Goal: Information Seeking & Learning: Find specific page/section

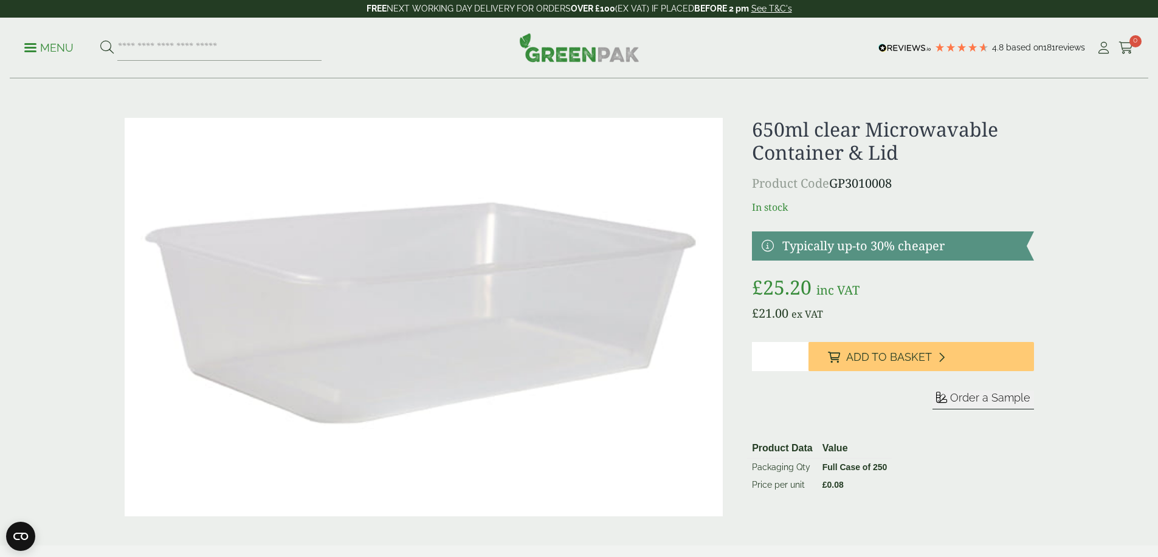
click at [887, 240] on link at bounding box center [892, 246] width 281 height 29
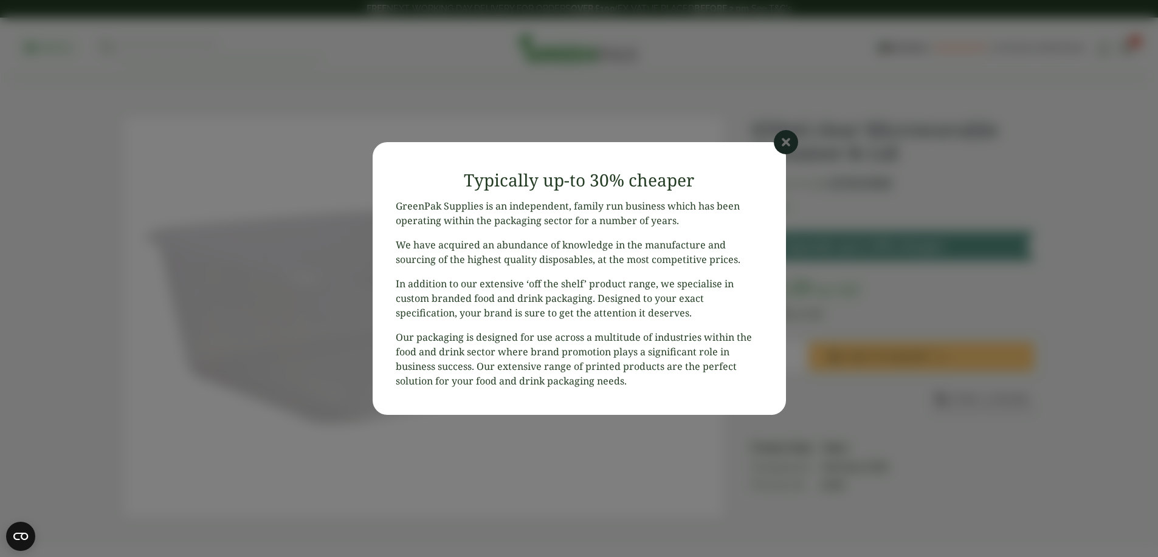
click at [784, 144] on icon at bounding box center [786, 142] width 24 height 24
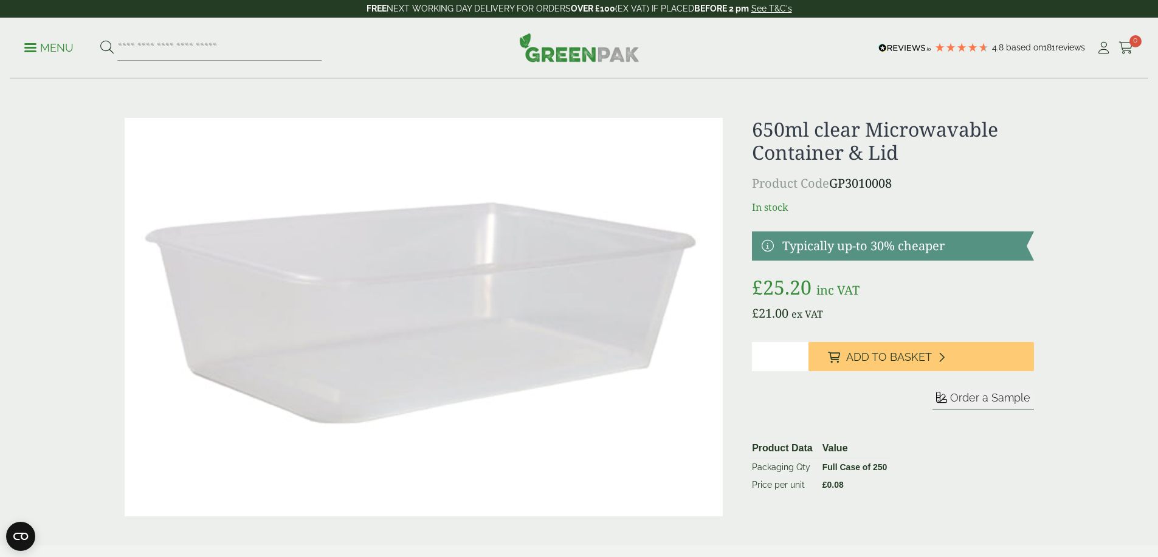
click at [794, 126] on h1 "650ml clear Microwavable Container & Lid" at bounding box center [892, 141] width 281 height 47
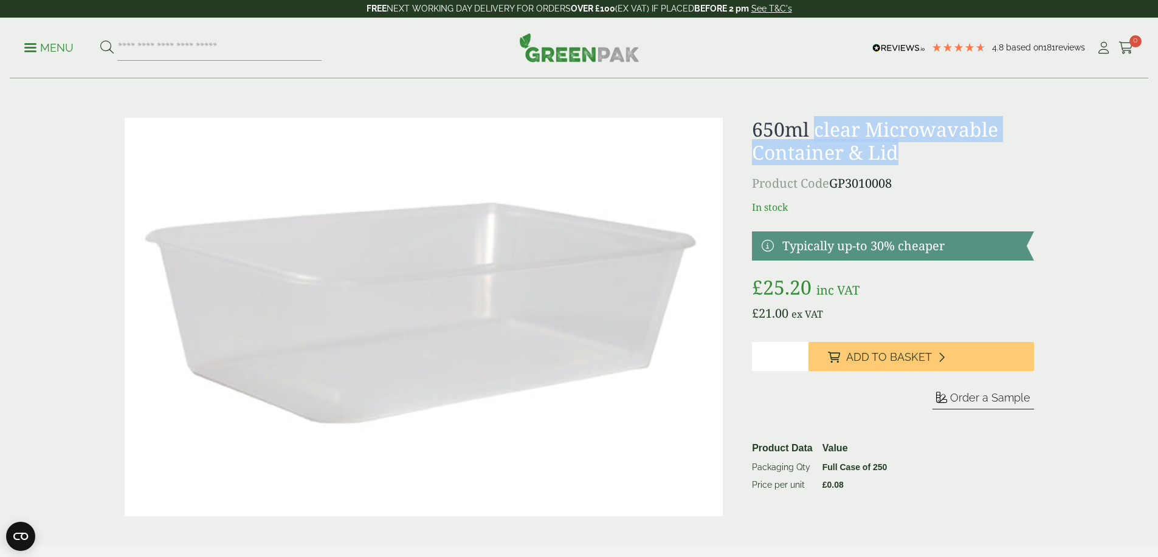
drag, startPoint x: 812, startPoint y: 129, endPoint x: 906, endPoint y: 160, distance: 98.6
click at [906, 160] on h1 "650ml clear Microwavable Container & Lid" at bounding box center [892, 141] width 281 height 47
copy h1 "clear Microwavable Container & Lid"
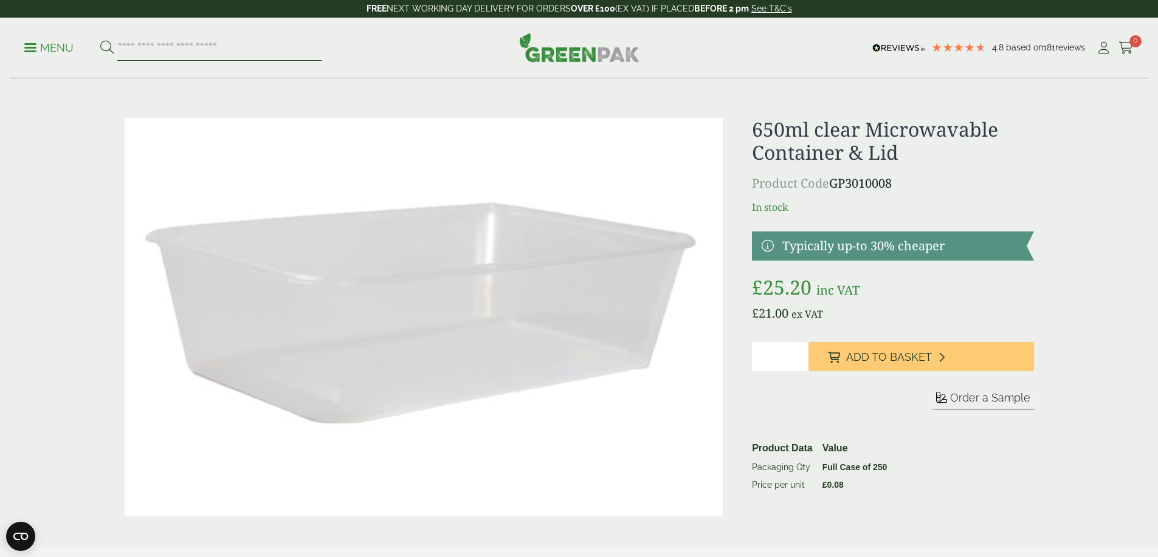
click at [175, 47] on input "search" at bounding box center [219, 48] width 204 height 26
paste input "**********"
type input "**********"
click at [100, 40] on button at bounding box center [106, 48] width 13 height 16
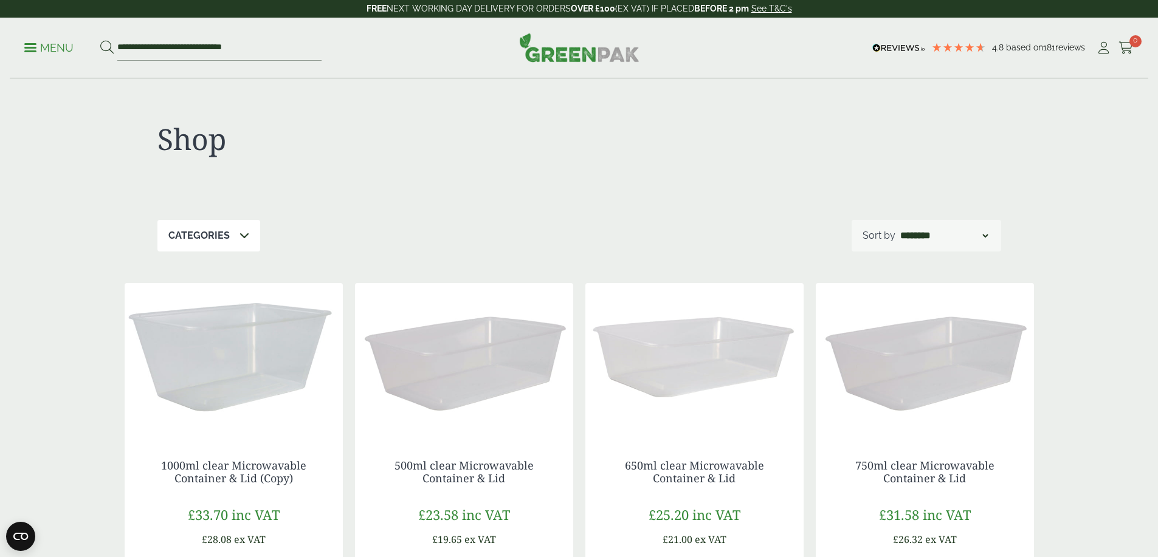
click at [558, 58] on img at bounding box center [579, 47] width 120 height 29
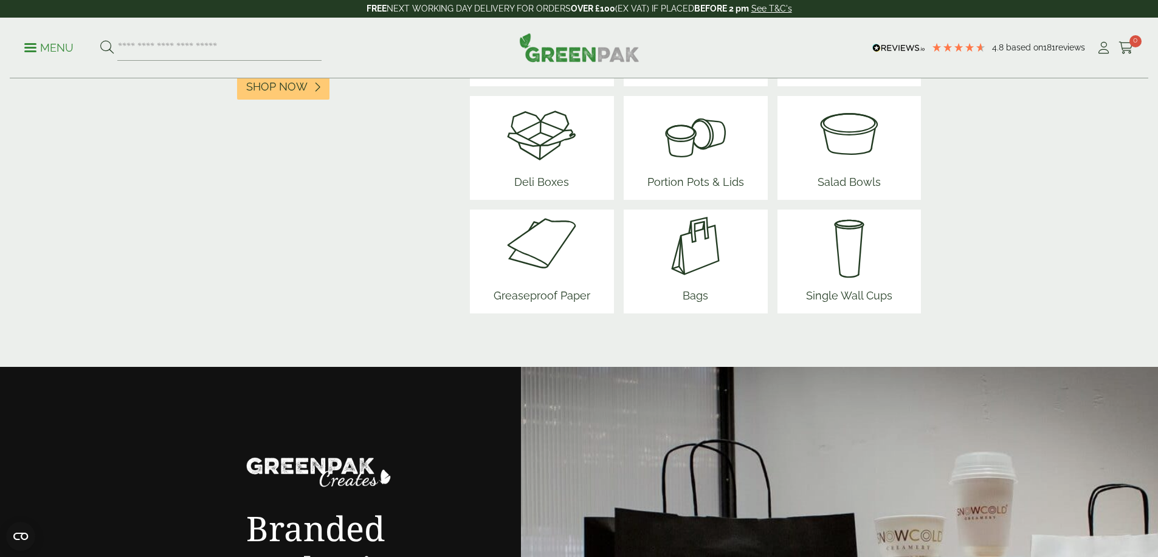
scroll to position [1516, 0]
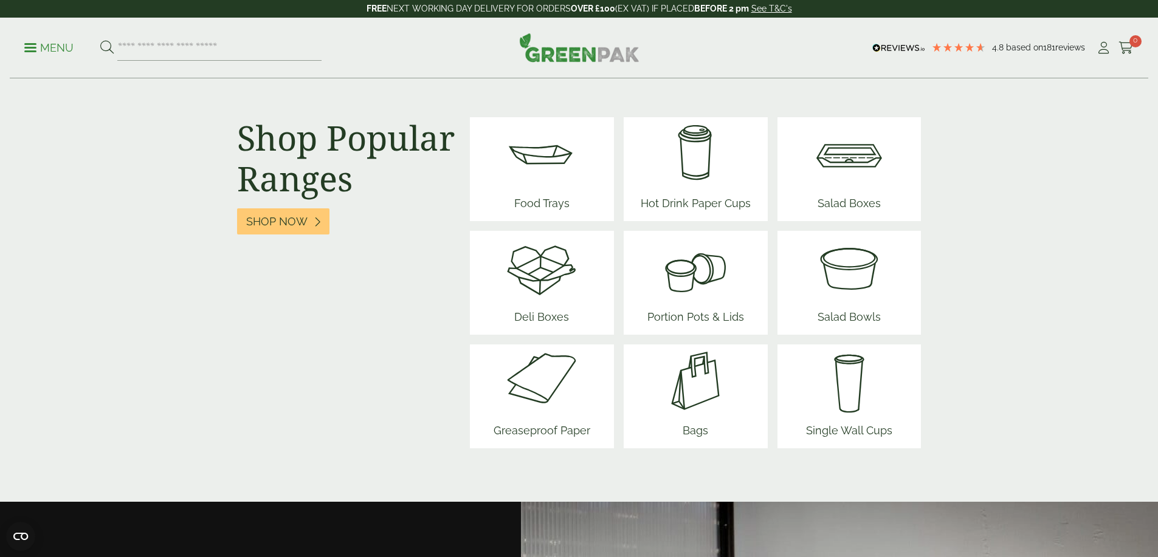
click at [525, 403] on img at bounding box center [542, 381] width 106 height 73
